Goal: Ask a question

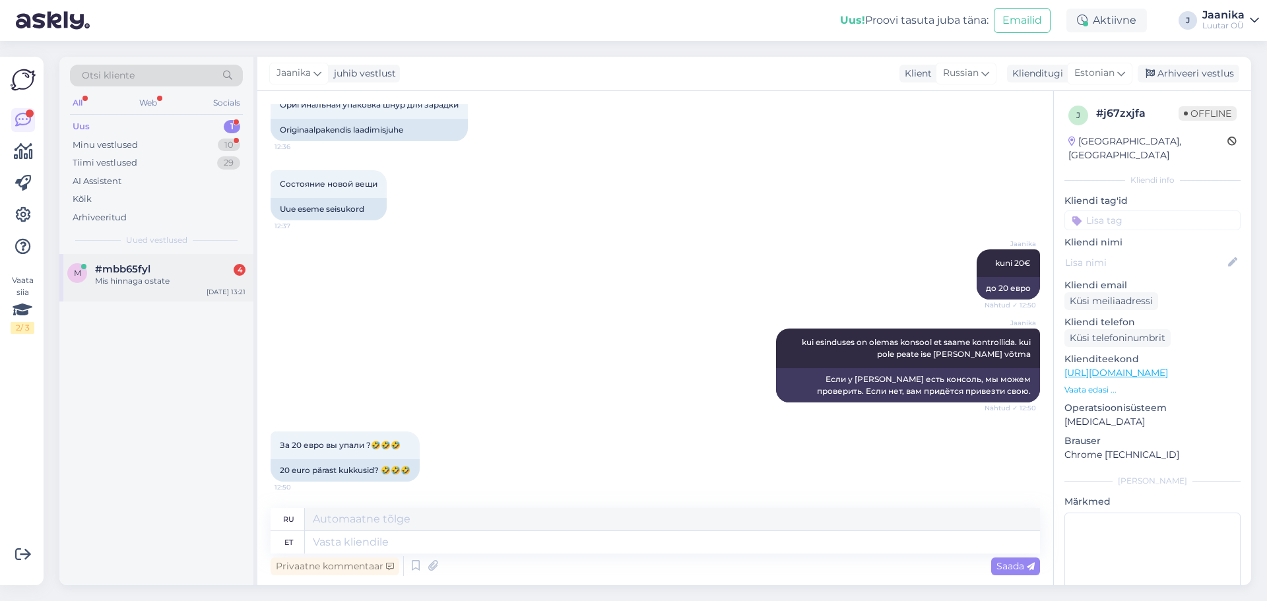
click at [139, 280] on div "Mis hinnaga ostate" at bounding box center [170, 281] width 150 height 12
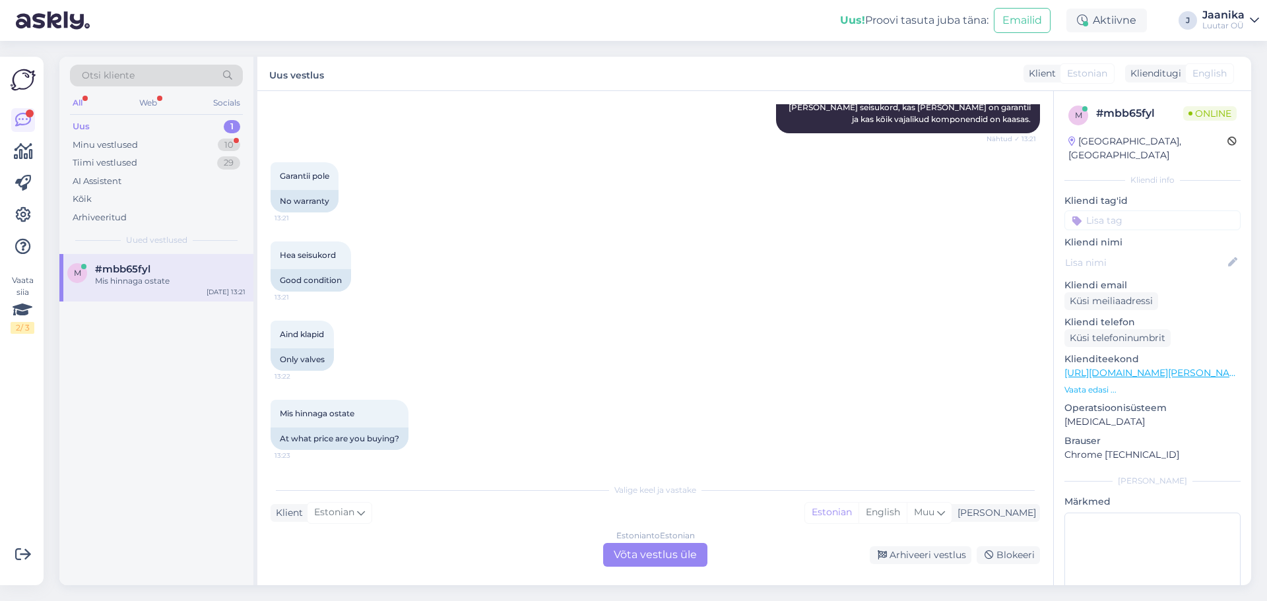
scroll to position [342, 0]
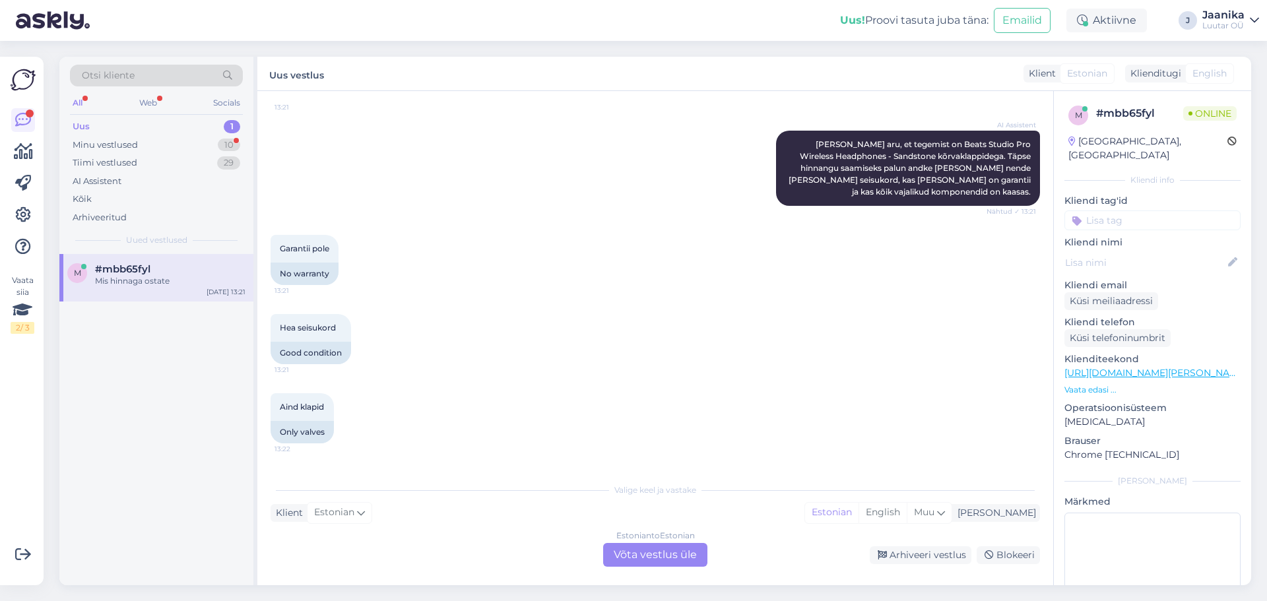
click at [632, 549] on div "Estonian to Estonian Võta vestlus üle" at bounding box center [655, 555] width 104 height 24
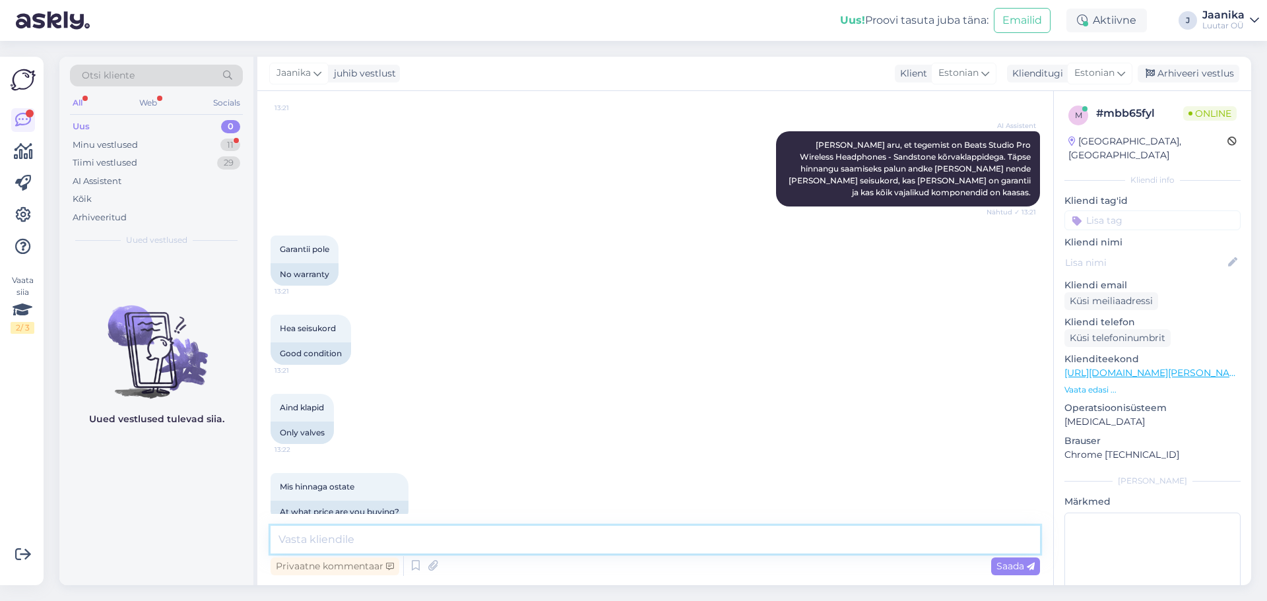
click at [531, 545] on textarea at bounding box center [655, 540] width 769 height 28
type textarea "Tere!"
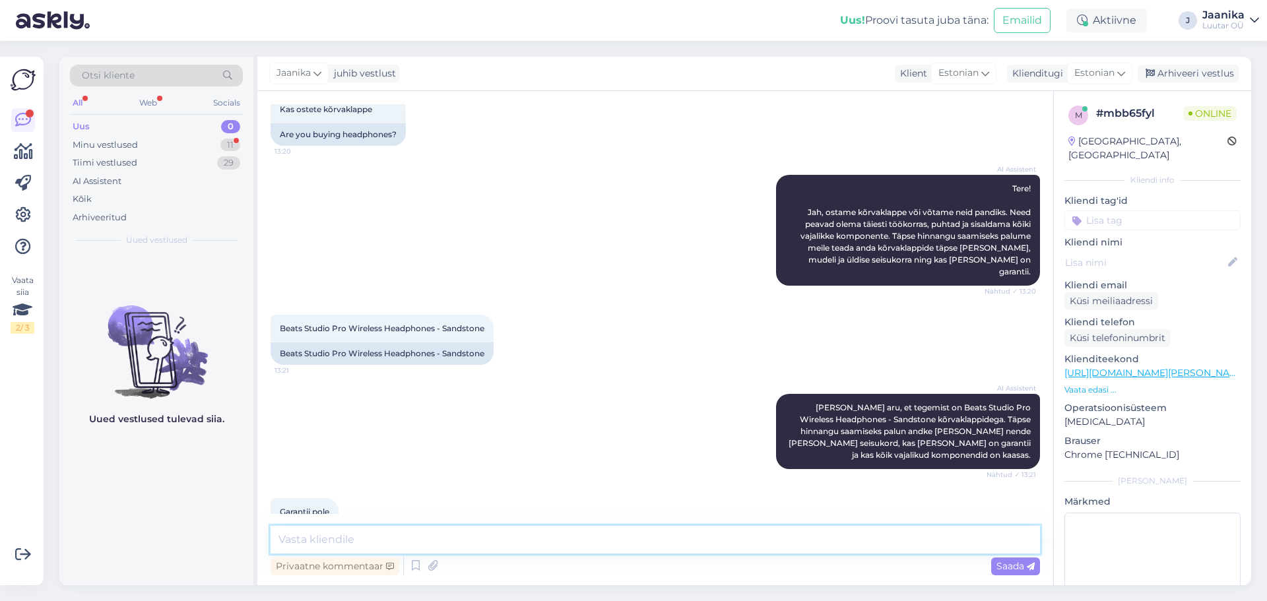
scroll to position [0, 0]
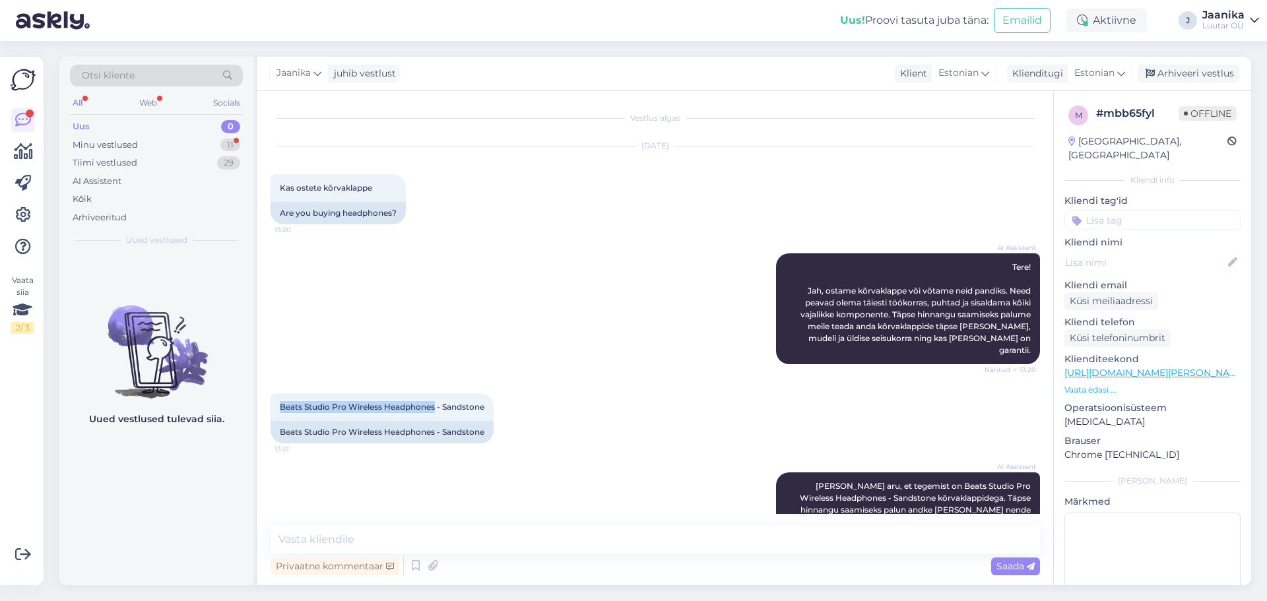
drag, startPoint x: 422, startPoint y: 395, endPoint x: 265, endPoint y: 399, distance: 157.1
click at [265, 399] on div "Vestlus algas [DATE] Kas ostete kõrvaklappe 13:20 Are you buying headphones? AI…" at bounding box center [655, 338] width 796 height 494
copy span "Beats Studio Pro Wireless Headphones"
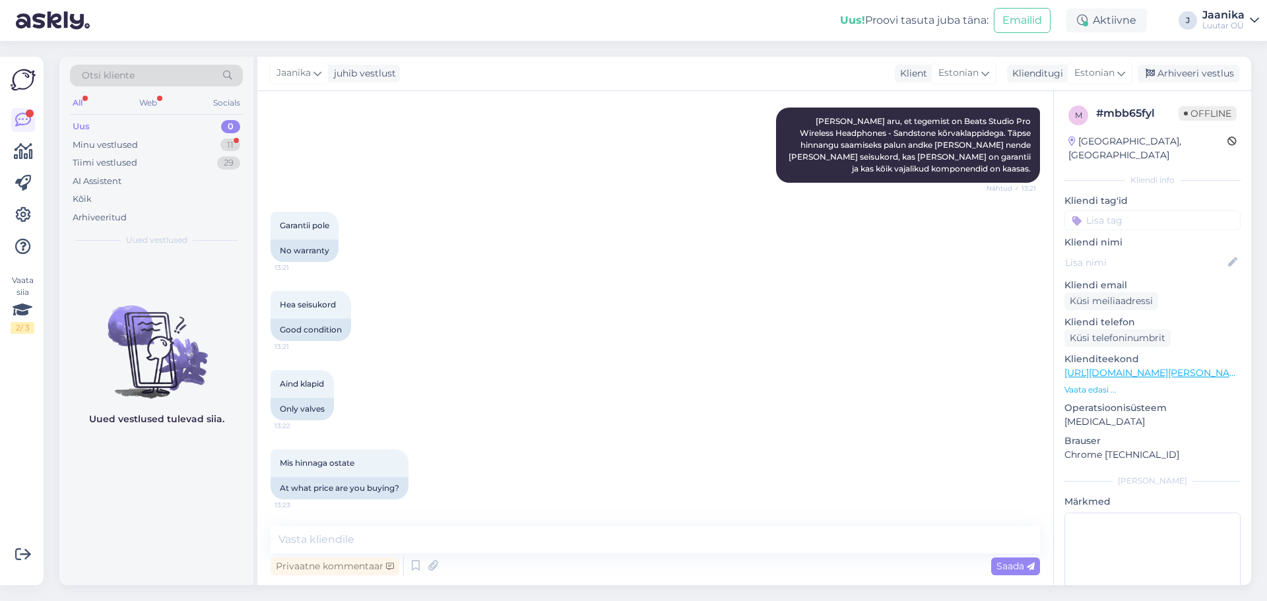
scroll to position [398, 0]
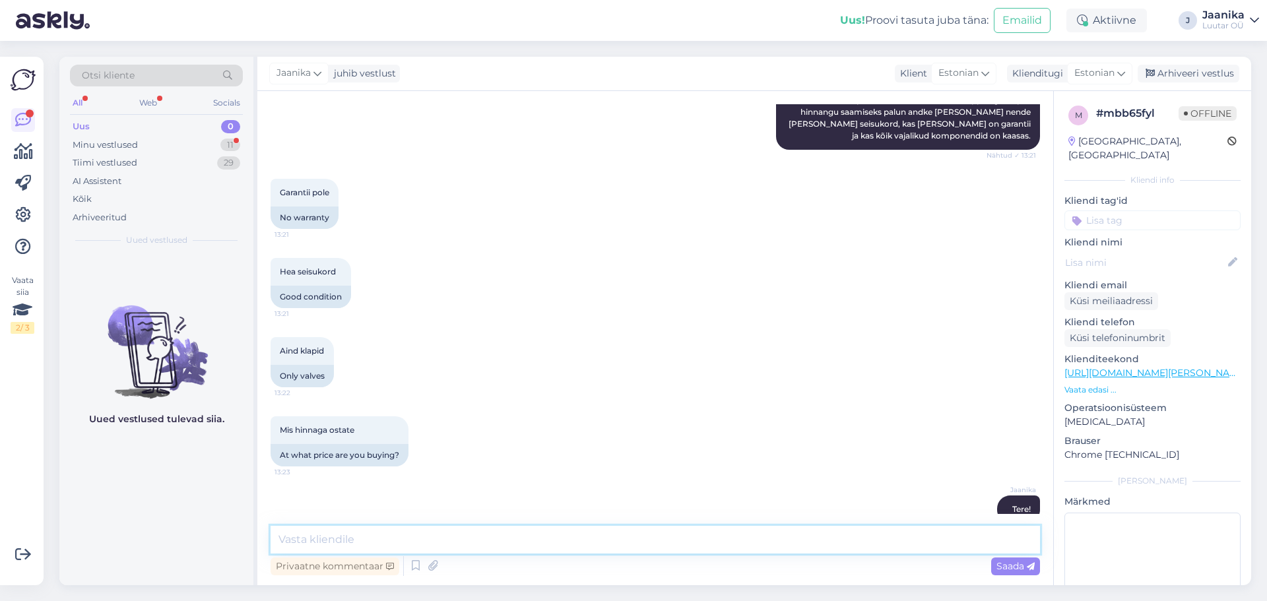
click at [459, 543] on textarea at bounding box center [655, 540] width 769 height 28
click at [420, 530] on textarea at bounding box center [655, 540] width 769 height 28
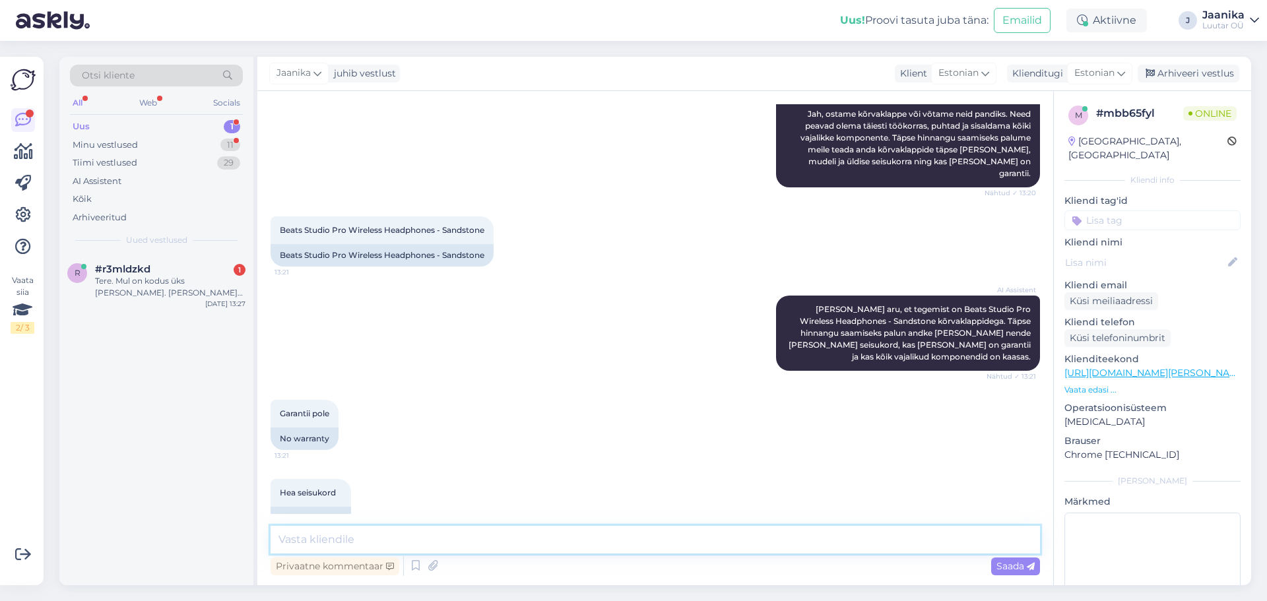
scroll to position [134, 0]
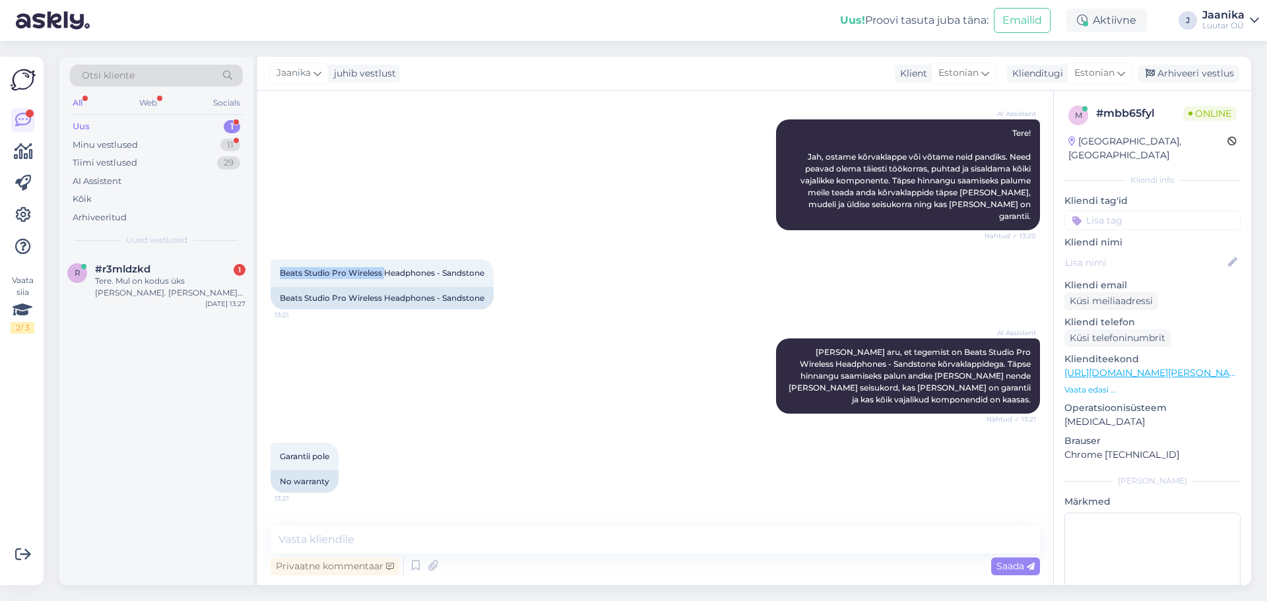
drag, startPoint x: 384, startPoint y: 262, endPoint x: 267, endPoint y: 268, distance: 117.6
click at [267, 268] on div "Vestlus algas [DATE] Kas ostete kõrvaklappe 13:20 Are you buying headphones? AI…" at bounding box center [655, 338] width 796 height 494
copy span "Beats Studio Pro Wireless"
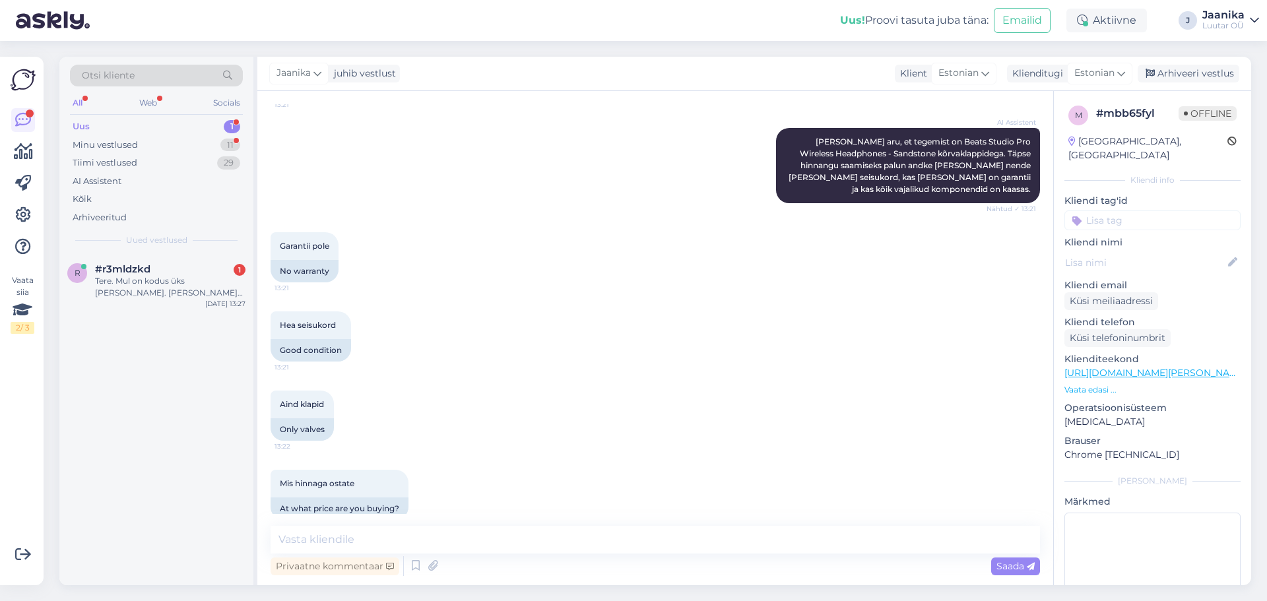
scroll to position [398, 0]
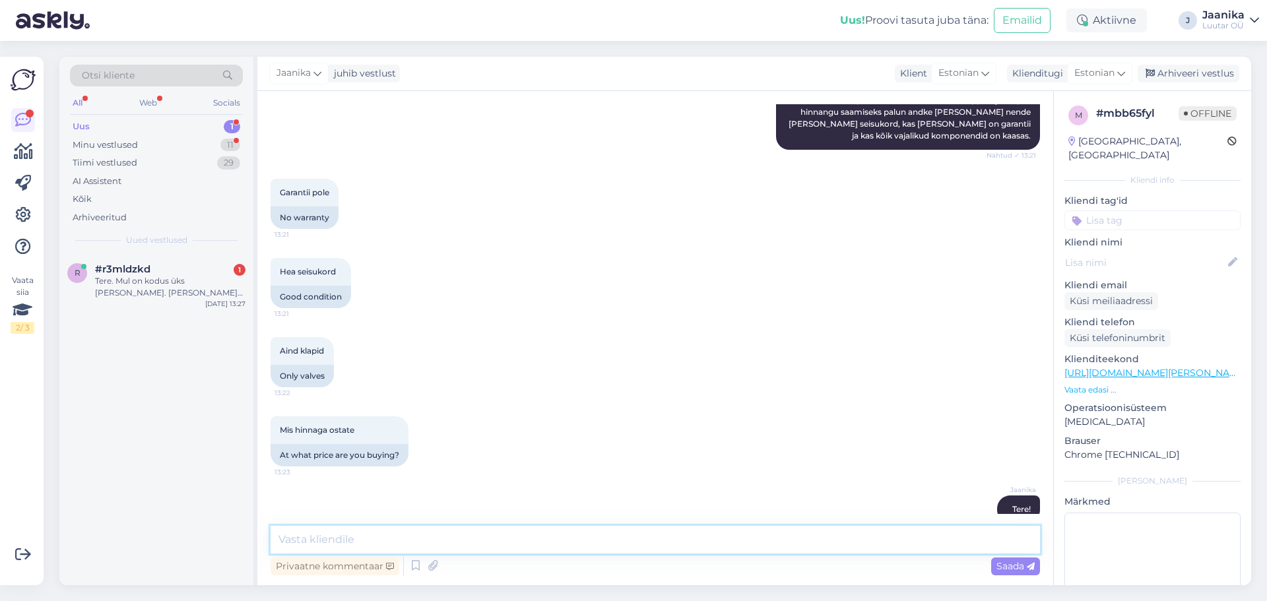
click at [466, 536] on textarea at bounding box center [655, 540] width 769 height 28
type textarea "kuni 80€+"
